Goal: Find specific page/section: Find specific page/section

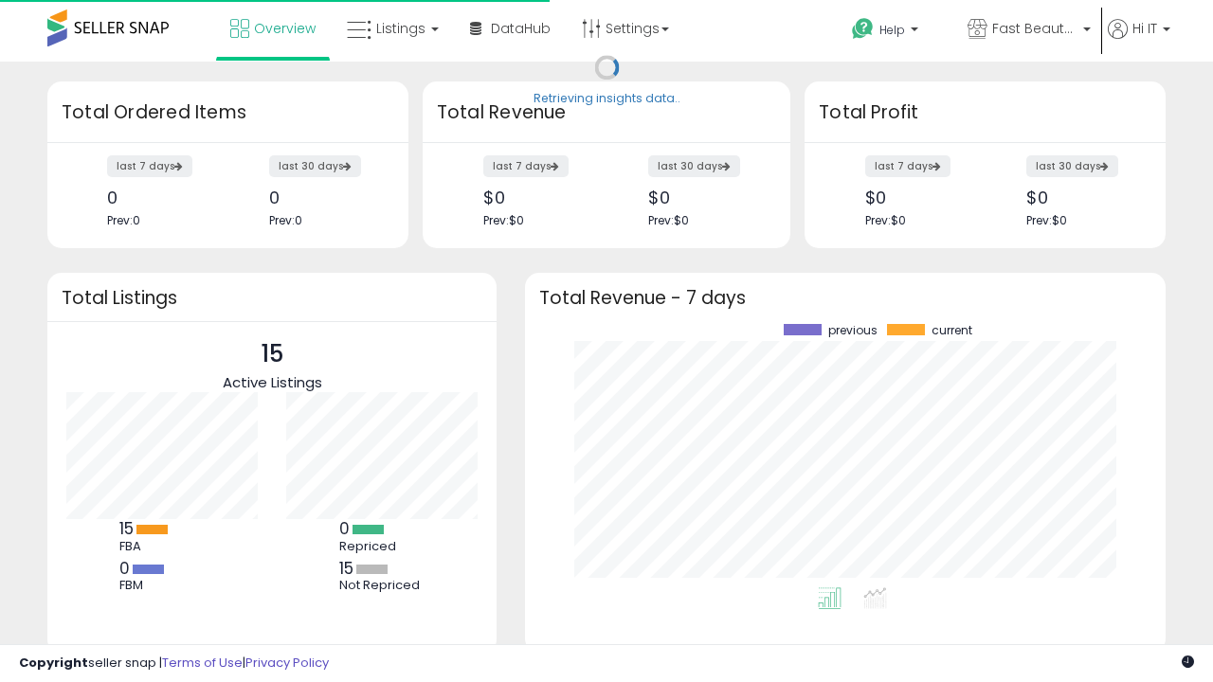
scroll to position [264, 603]
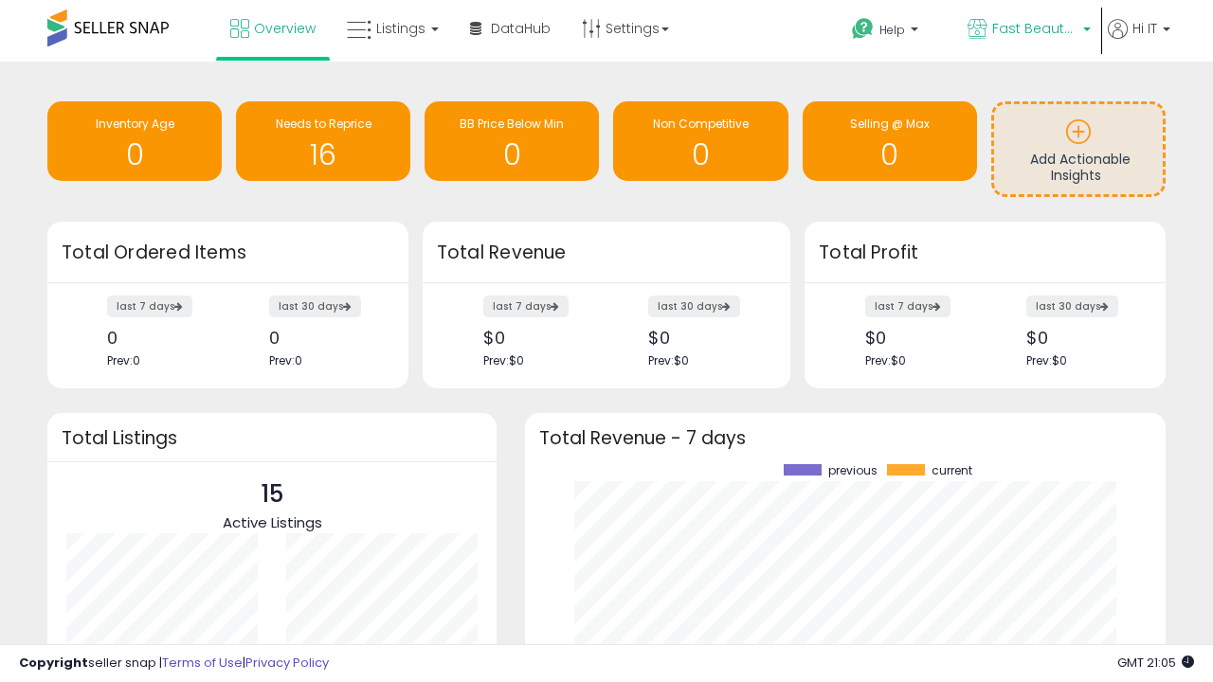
click at [1027, 30] on span "Fast Beauty ([GEOGRAPHIC_DATA])" at bounding box center [1034, 28] width 85 height 19
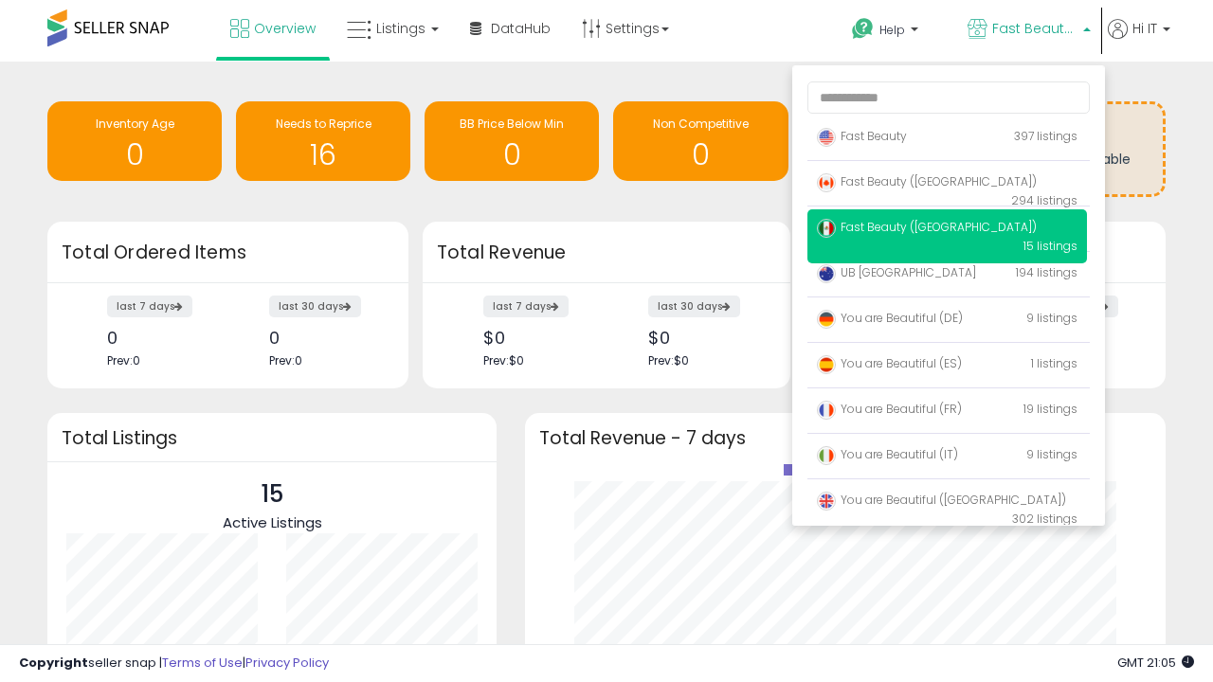
click at [947, 185] on span "Fast Beauty ([GEOGRAPHIC_DATA])" at bounding box center [927, 181] width 220 height 16
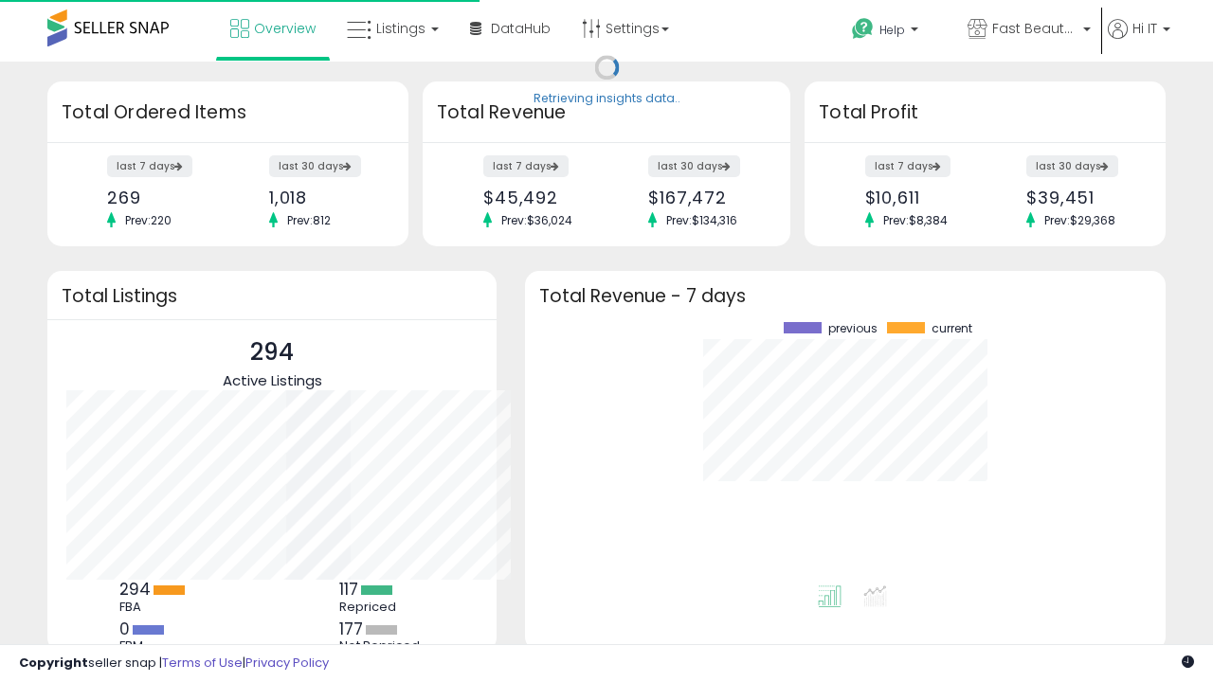
scroll to position [264, 603]
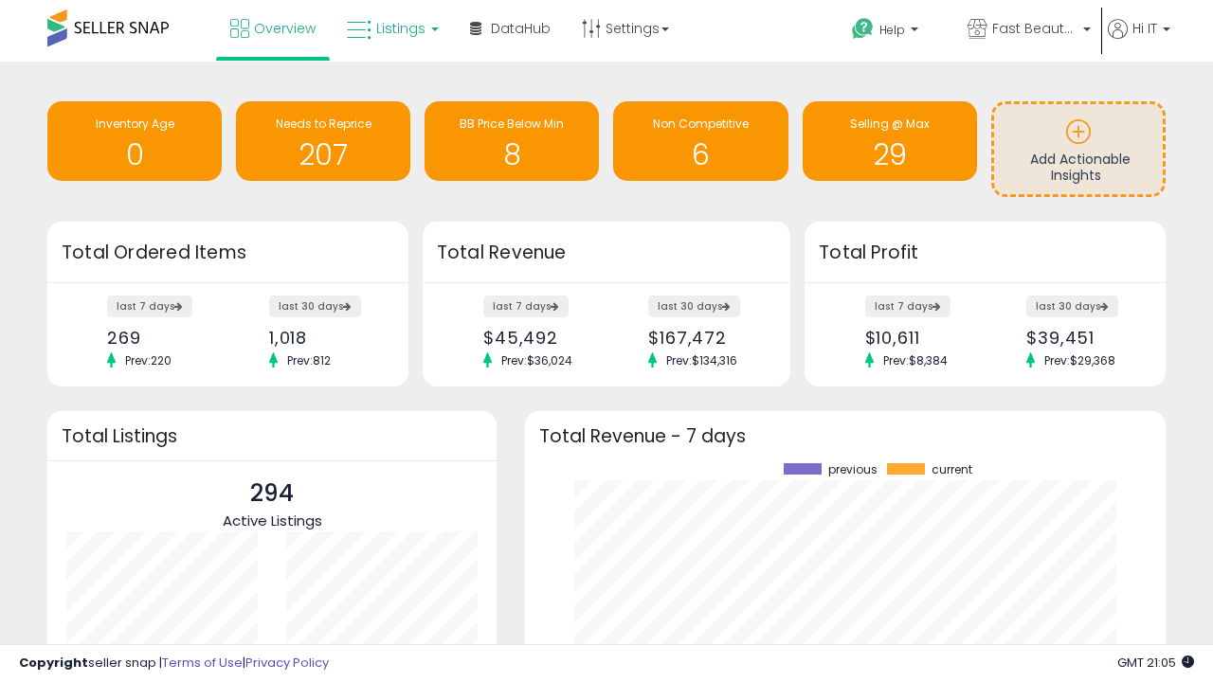
click at [391, 28] on span "Listings" at bounding box center [400, 28] width 49 height 19
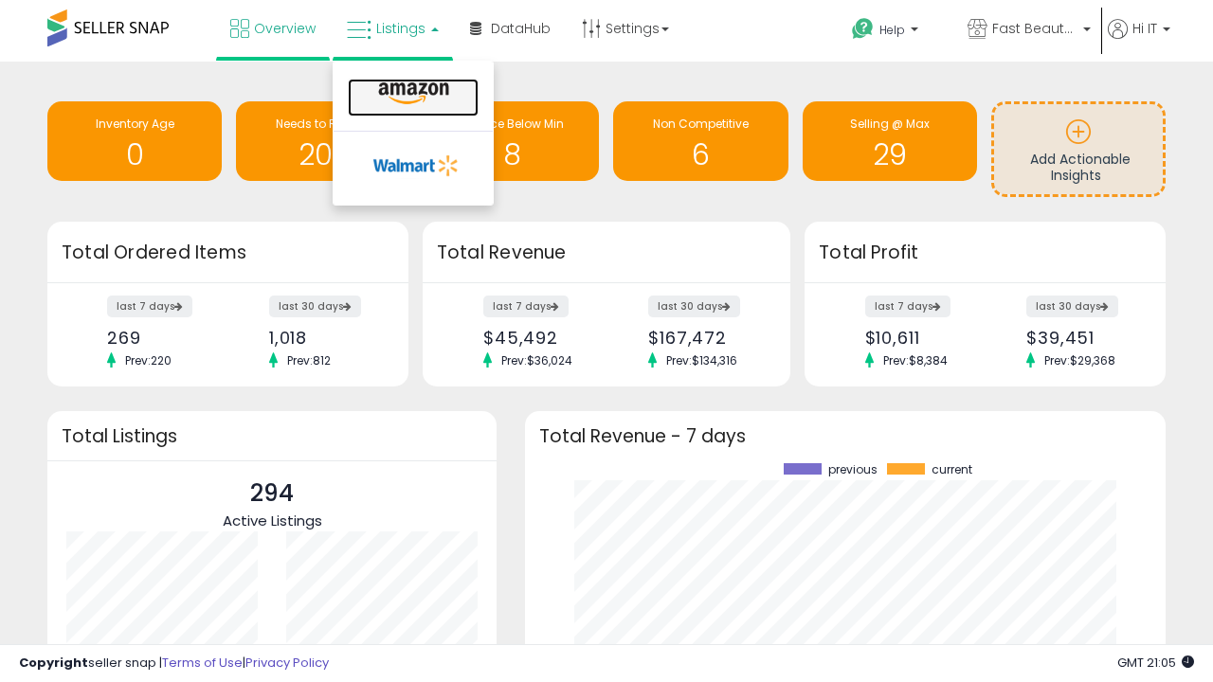
click at [411, 94] on icon at bounding box center [414, 94] width 82 height 25
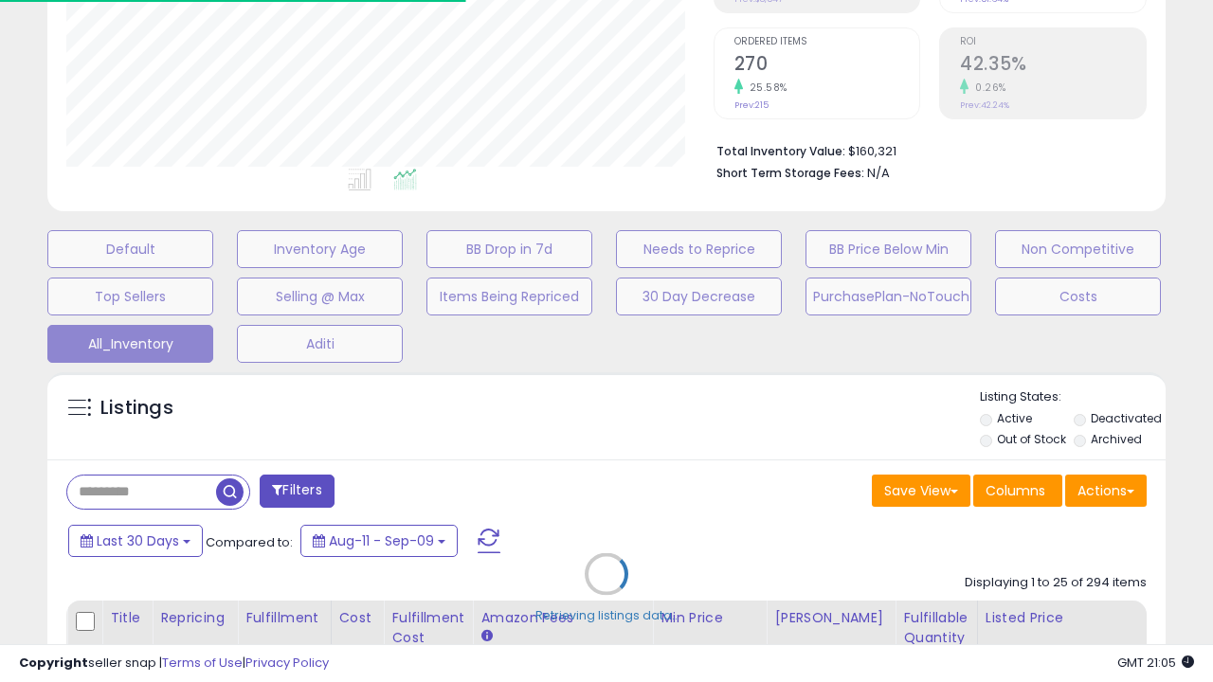
scroll to position [389, 646]
